Goal: Information Seeking & Learning: Find specific fact

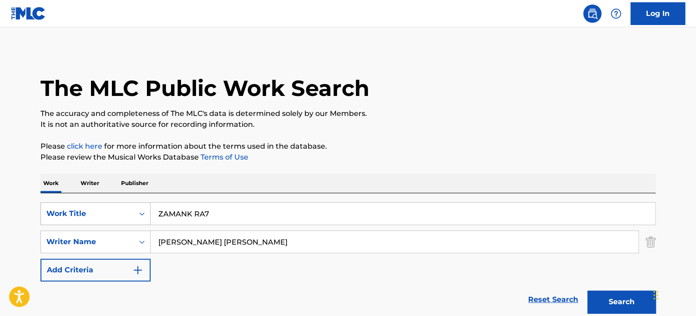
drag, startPoint x: 229, startPoint y: 208, endPoint x: 60, endPoint y: 221, distance: 170.3
click at [39, 210] on div "The MLC Public Work Search The accuracy and completeness of The MLC's data is d…" at bounding box center [348, 248] width 637 height 397
paste input "VUELA MARIPOSA"
type input "VUELA MARIPOSA"
drag, startPoint x: 191, startPoint y: 242, endPoint x: 75, endPoint y: 249, distance: 116.8
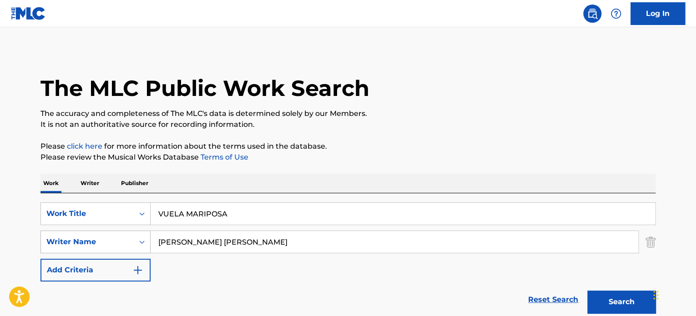
click at [28, 242] on main "The MLC Public Work Search The accuracy and completeness of The MLC's data is d…" at bounding box center [348, 239] width 696 height 424
paste input "[PERSON_NAME]"
type input "[PERSON_NAME]"
click at [589, 301] on button "Search" at bounding box center [622, 302] width 68 height 23
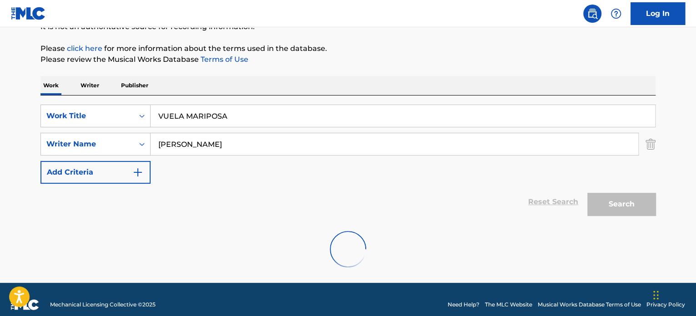
scroll to position [108, 0]
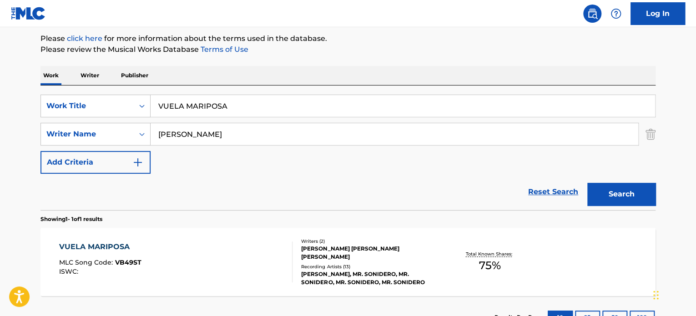
click at [350, 242] on div "Writers ( 2 )" at bounding box center [369, 241] width 137 height 7
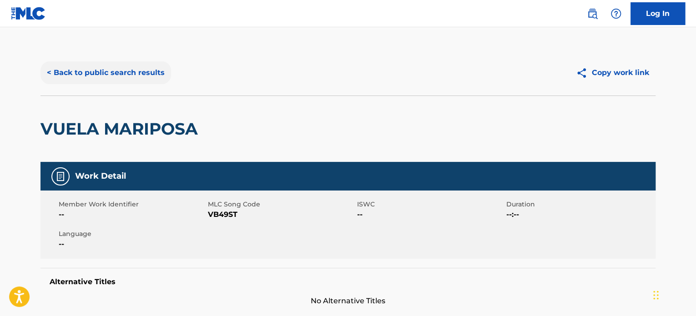
click at [107, 65] on button "< Back to public search results" at bounding box center [106, 72] width 131 height 23
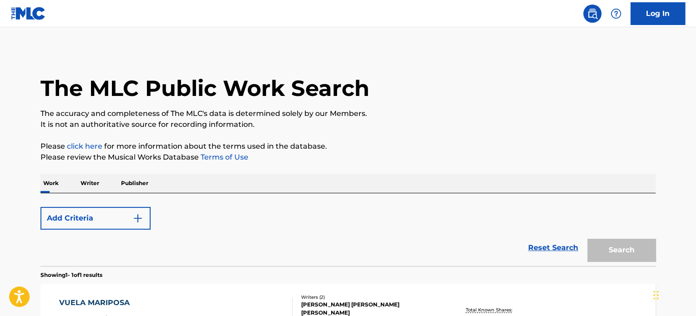
scroll to position [108, 0]
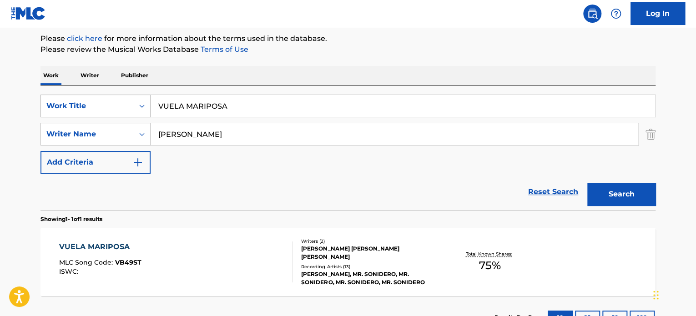
drag, startPoint x: 161, startPoint y: 103, endPoint x: 102, endPoint y: 110, distance: 60.0
click at [102, 110] on div "SearchWithCriteria9e0b373b-aab5-4f72-8c14-e9bd1ec55dec Work Title VUELA MARIPOSA" at bounding box center [348, 106] width 615 height 23
paste input "IN THE HALL OF THE MOUNTAIN KING"
type input "IN THE HALL OF THE MOUNTAIN KING"
drag, startPoint x: 330, startPoint y: 133, endPoint x: 35, endPoint y: 136, distance: 295.9
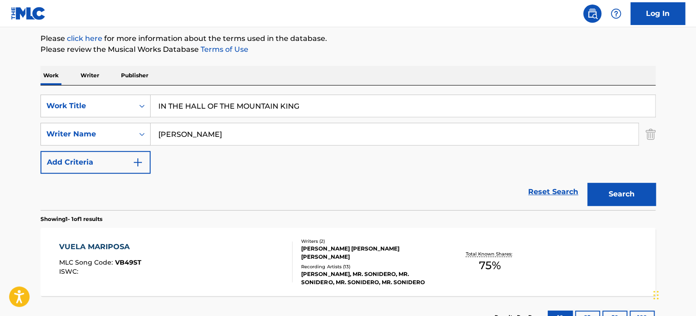
click at [40, 139] on div "The MLC Public Work Search The accuracy and completeness of The MLC's data is d…" at bounding box center [348, 140] width 637 height 397
paste input "[PERSON_NAME]"
type input "[PERSON_NAME]"
click at [588, 183] on button "Search" at bounding box center [622, 194] width 68 height 23
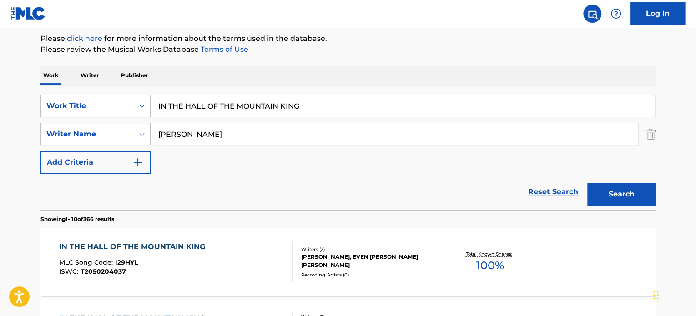
click at [137, 259] on span "I29HYL" at bounding box center [126, 263] width 23 height 8
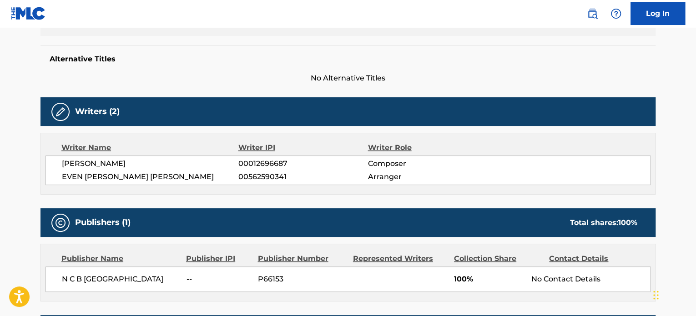
scroll to position [228, 0]
